Goal: Transaction & Acquisition: Download file/media

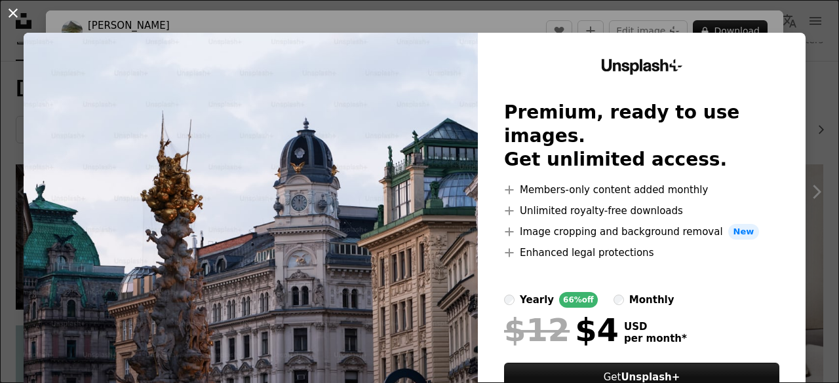
click at [7, 7] on button "An X shape" at bounding box center [13, 13] width 16 height 16
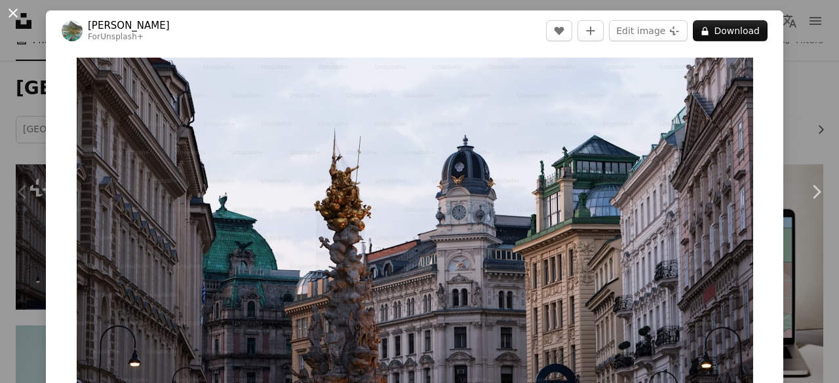
click at [9, 8] on button "An X shape" at bounding box center [13, 13] width 16 height 16
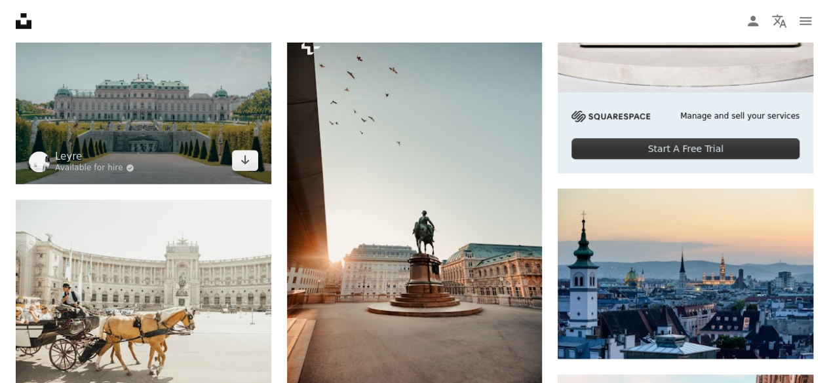
scroll to position [459, 0]
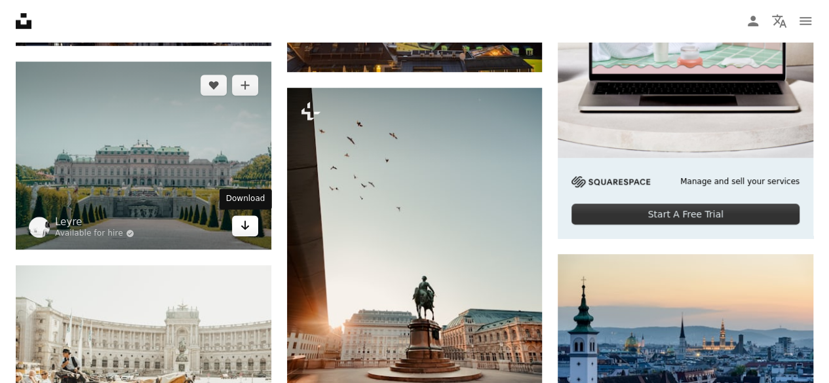
click at [249, 227] on icon "Arrow pointing down" at bounding box center [245, 226] width 10 height 16
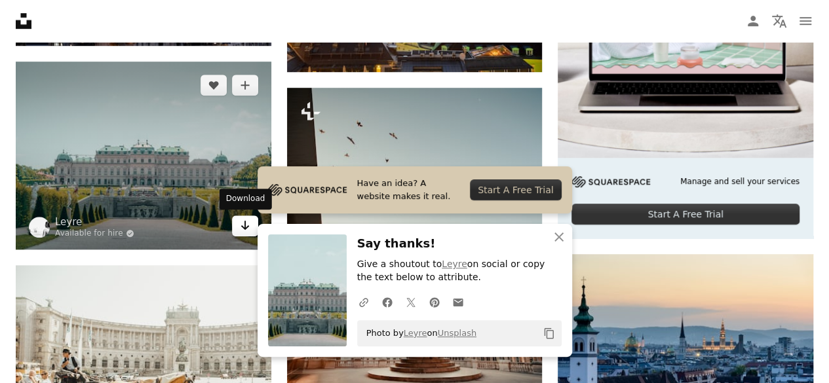
click at [245, 229] on icon "Arrow pointing down" at bounding box center [245, 226] width 10 height 16
click at [235, 231] on link "Arrow pointing down" at bounding box center [245, 226] width 26 height 21
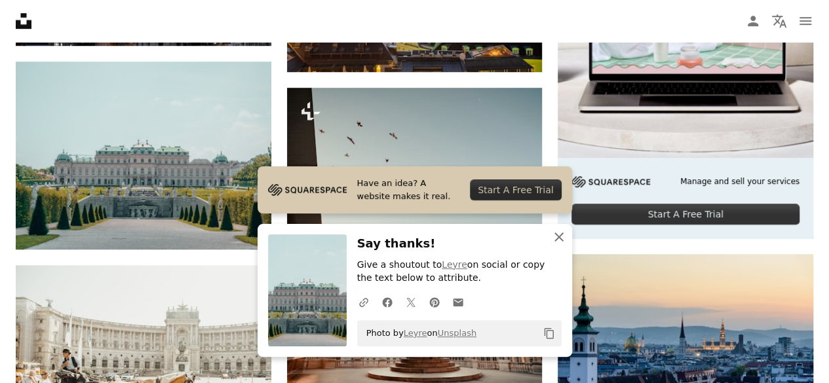
click at [558, 233] on icon "An X shape" at bounding box center [559, 237] width 16 height 16
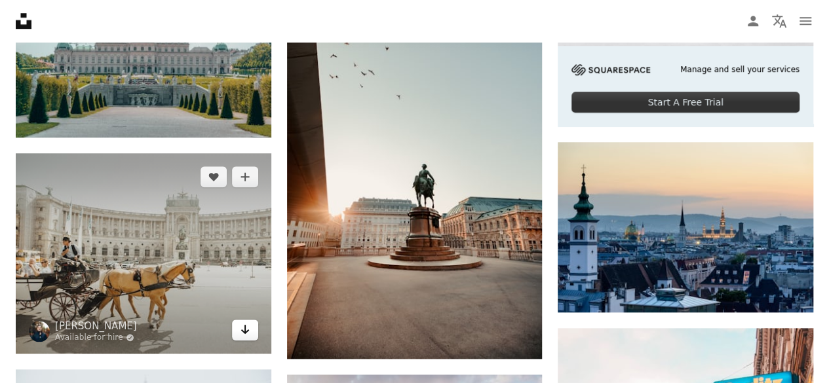
scroll to position [590, 0]
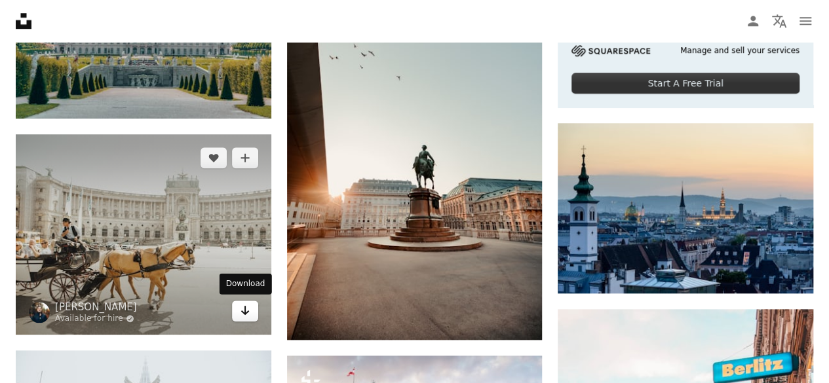
click at [244, 308] on icon "Download" at bounding box center [244, 310] width 9 height 9
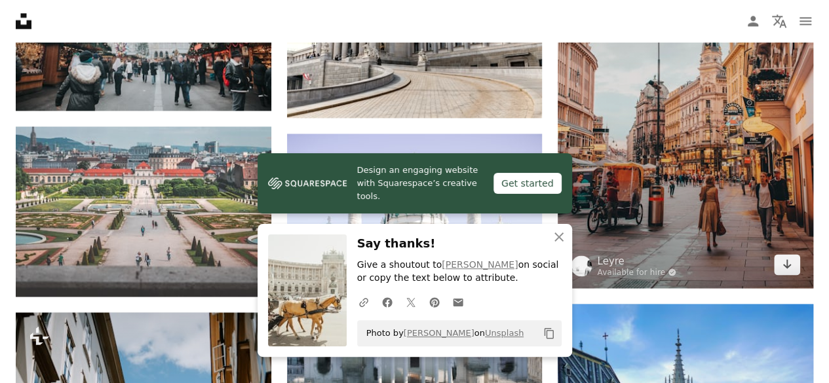
scroll to position [983, 0]
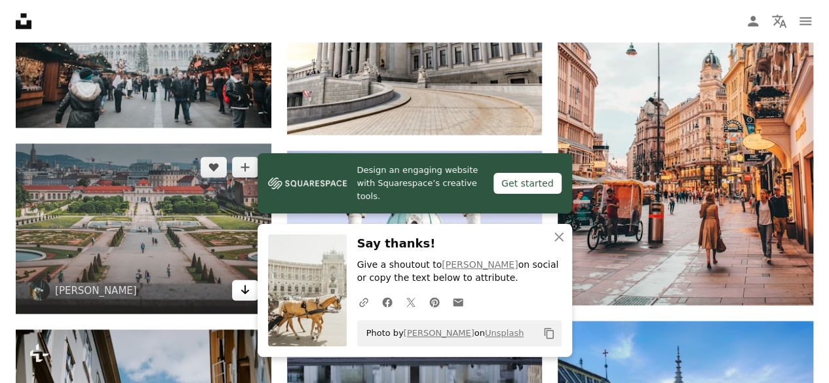
click at [240, 290] on icon "Arrow pointing down" at bounding box center [245, 290] width 10 height 16
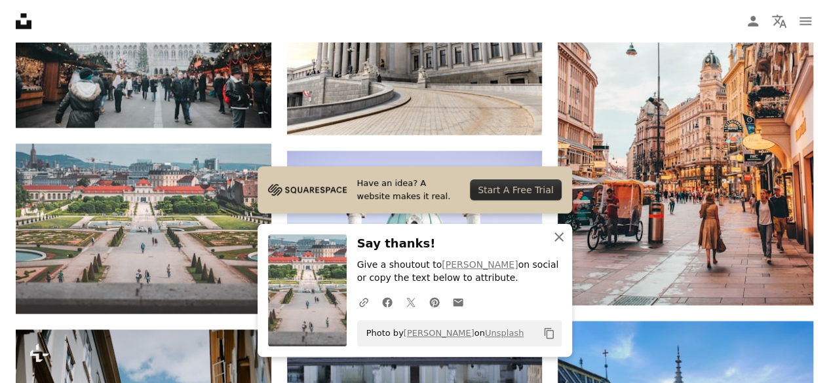
click at [551, 243] on icon "An X shape" at bounding box center [559, 237] width 16 height 16
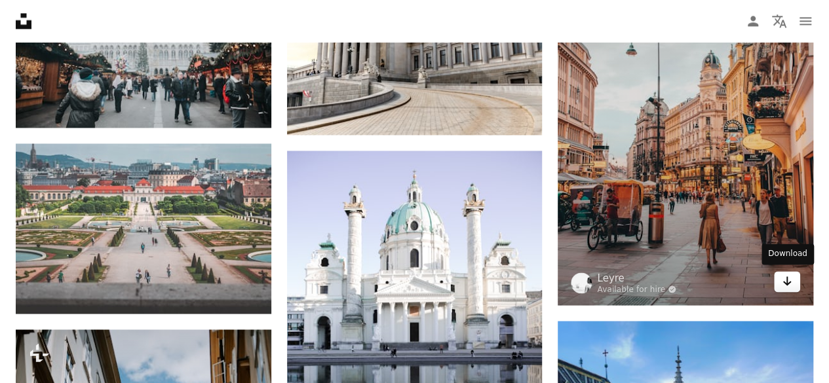
click at [785, 277] on icon "Arrow pointing down" at bounding box center [787, 281] width 10 height 16
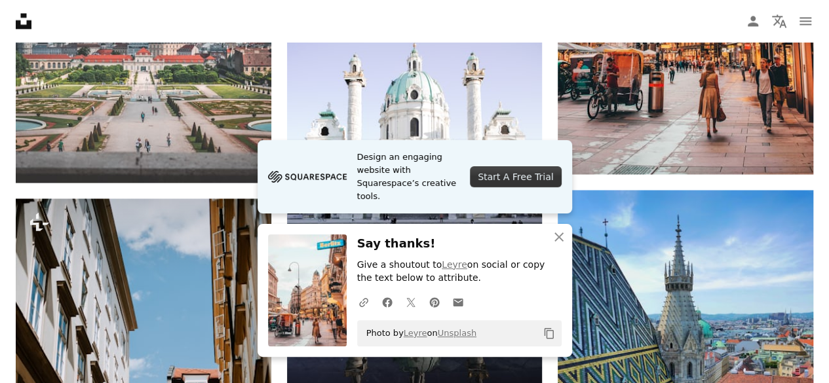
scroll to position [1245, 0]
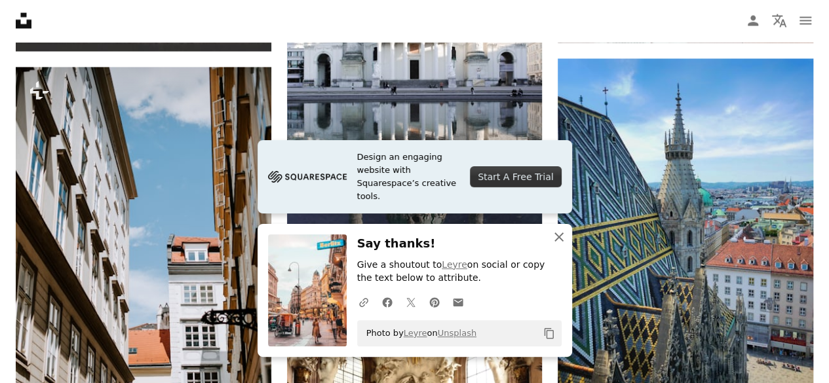
click at [555, 234] on icon "button" at bounding box center [558, 237] width 9 height 9
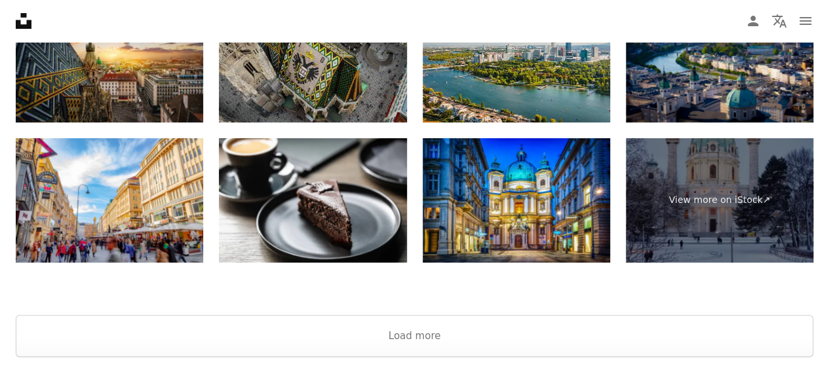
scroll to position [2555, 0]
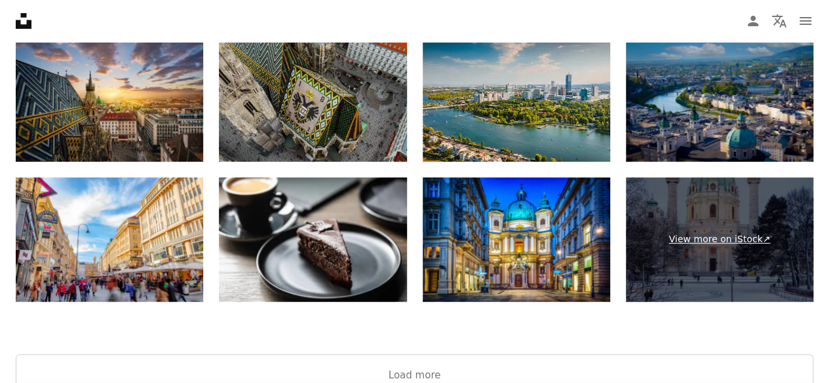
click at [696, 255] on link "View more on iStock ↗" at bounding box center [719, 240] width 187 height 125
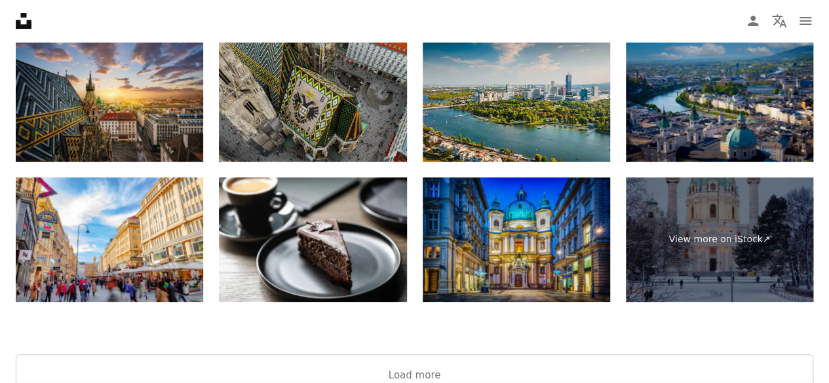
click at [547, 257] on img at bounding box center [516, 240] width 187 height 125
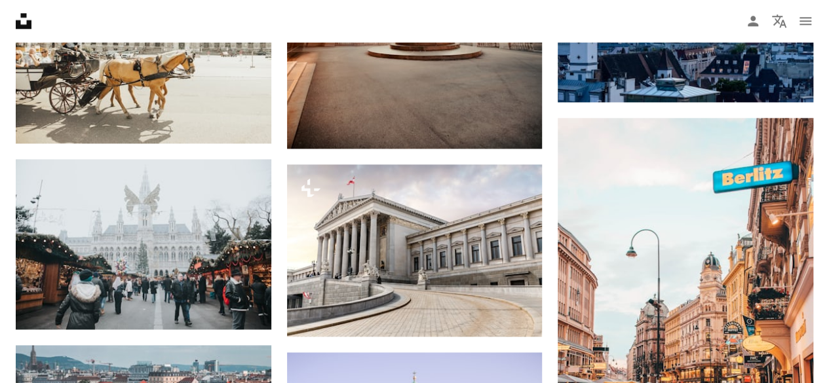
scroll to position [786, 0]
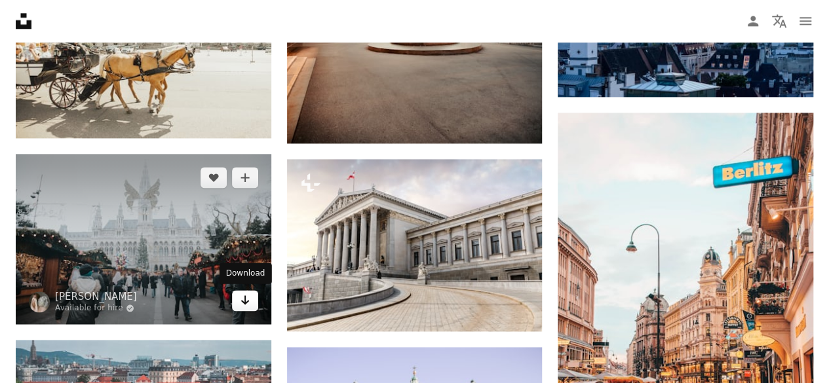
click at [244, 303] on icon "Download" at bounding box center [244, 299] width 9 height 9
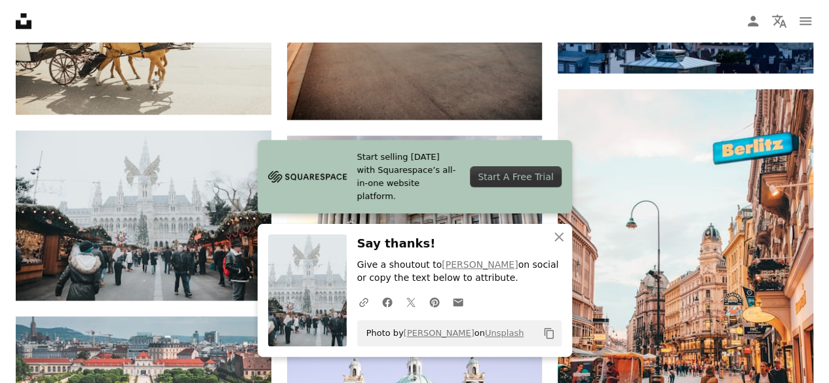
scroll to position [721, 0]
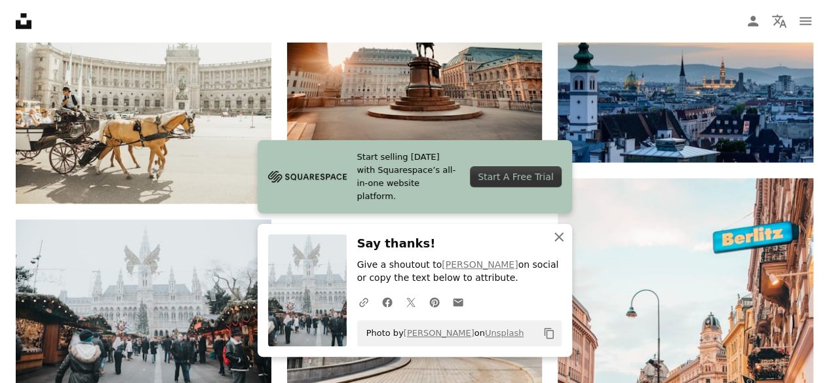
click at [561, 234] on icon "button" at bounding box center [558, 237] width 9 height 9
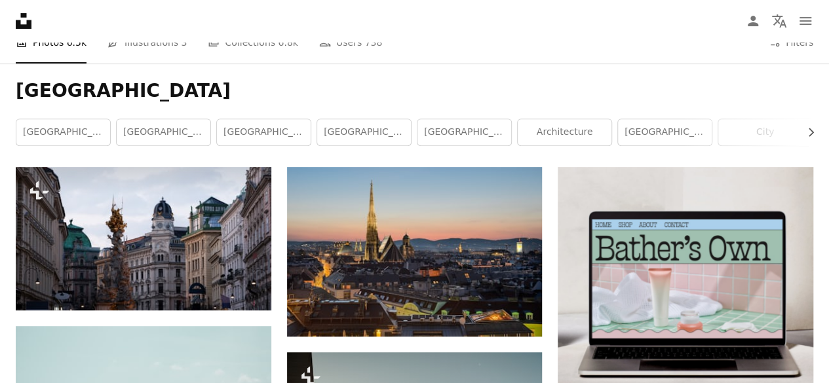
scroll to position [262, 0]
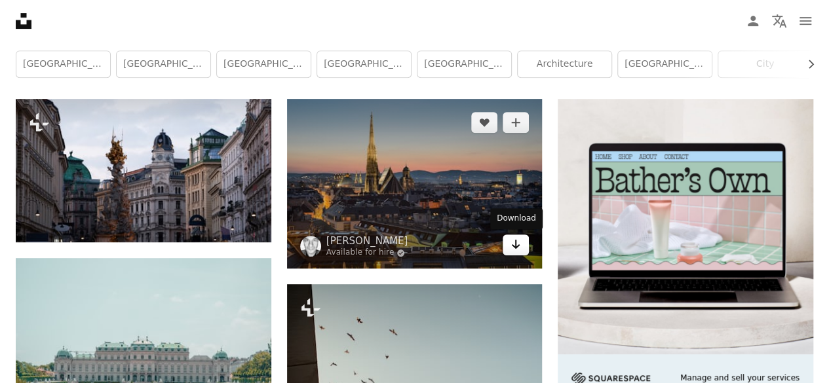
click at [510, 246] on link "Arrow pointing down" at bounding box center [516, 245] width 26 height 21
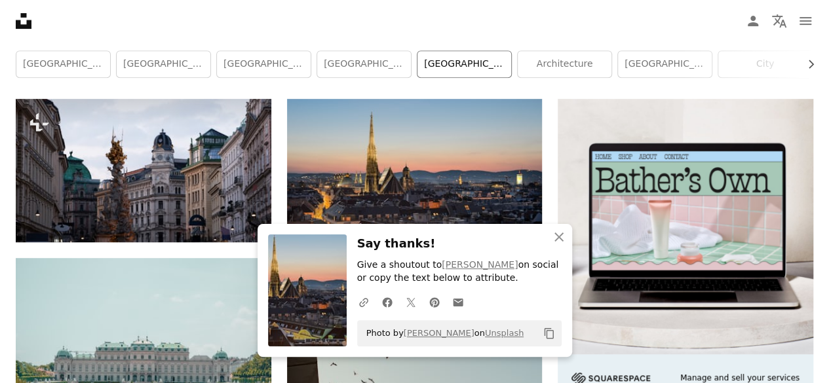
click at [463, 69] on link "[GEOGRAPHIC_DATA]" at bounding box center [464, 64] width 94 height 26
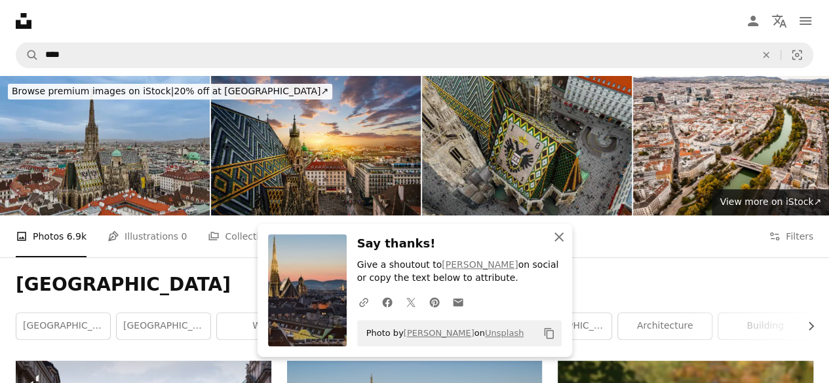
click at [563, 235] on icon "An X shape" at bounding box center [559, 237] width 16 height 16
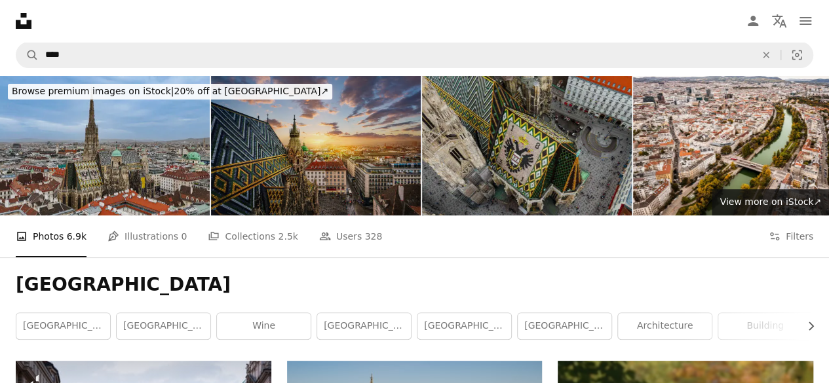
click at [364, 181] on img at bounding box center [316, 146] width 210 height 140
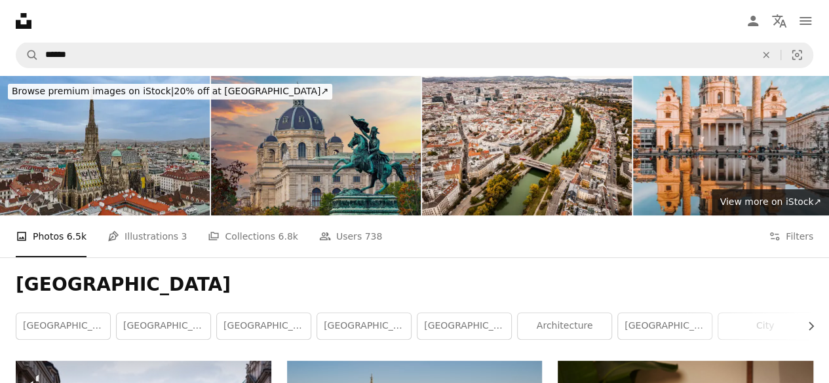
click at [377, 151] on img at bounding box center [316, 146] width 210 height 140
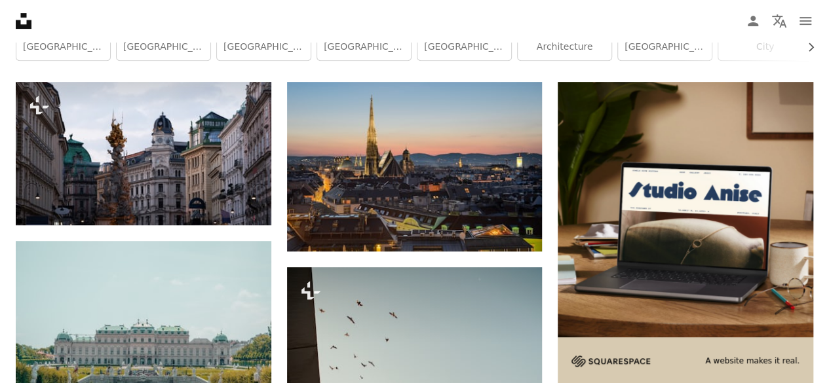
scroll to position [197, 0]
